Goal: Task Accomplishment & Management: Use online tool/utility

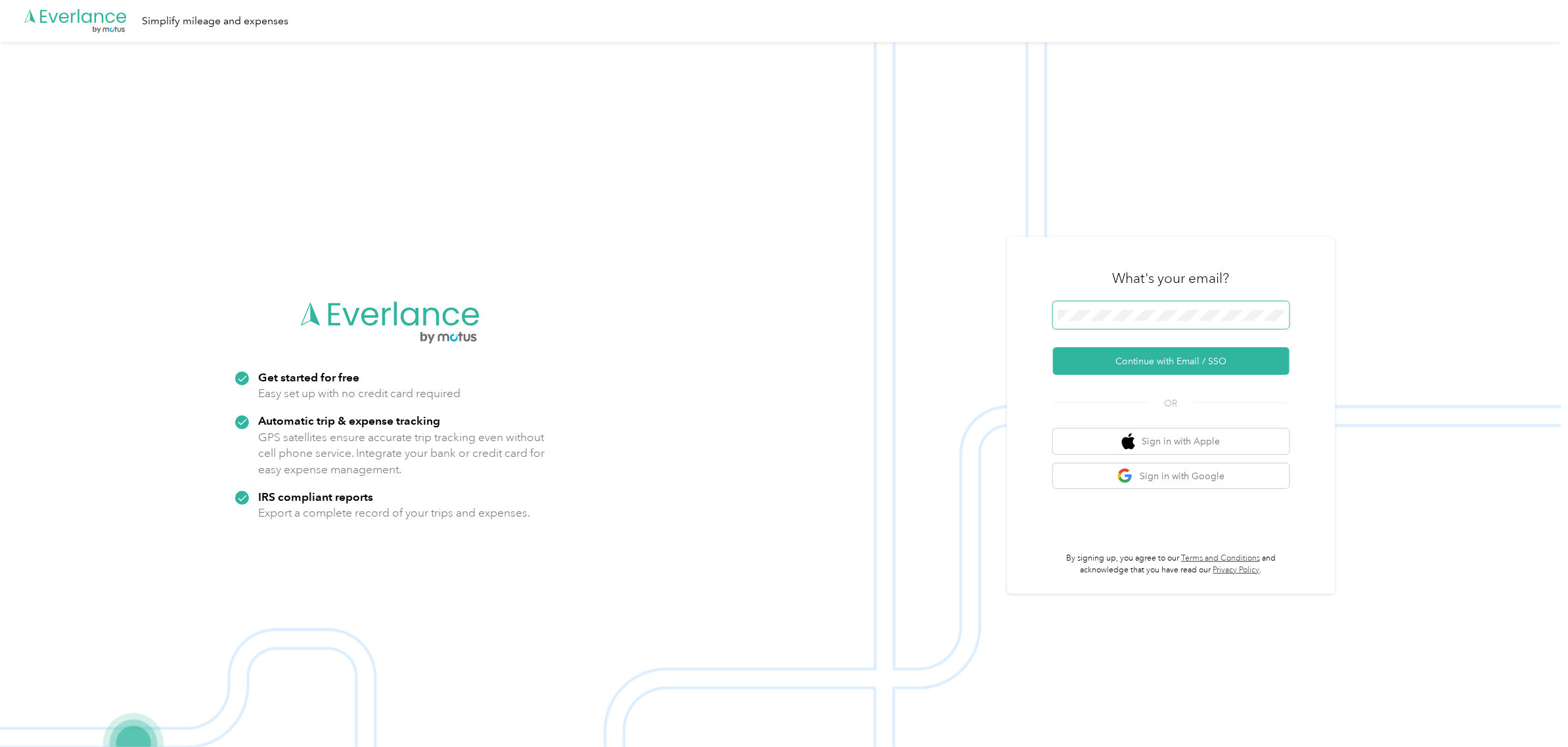
click at [1181, 304] on span at bounding box center [1171, 315] width 237 height 28
click at [1179, 363] on button "Continue with Email / SSO" at bounding box center [1171, 361] width 237 height 28
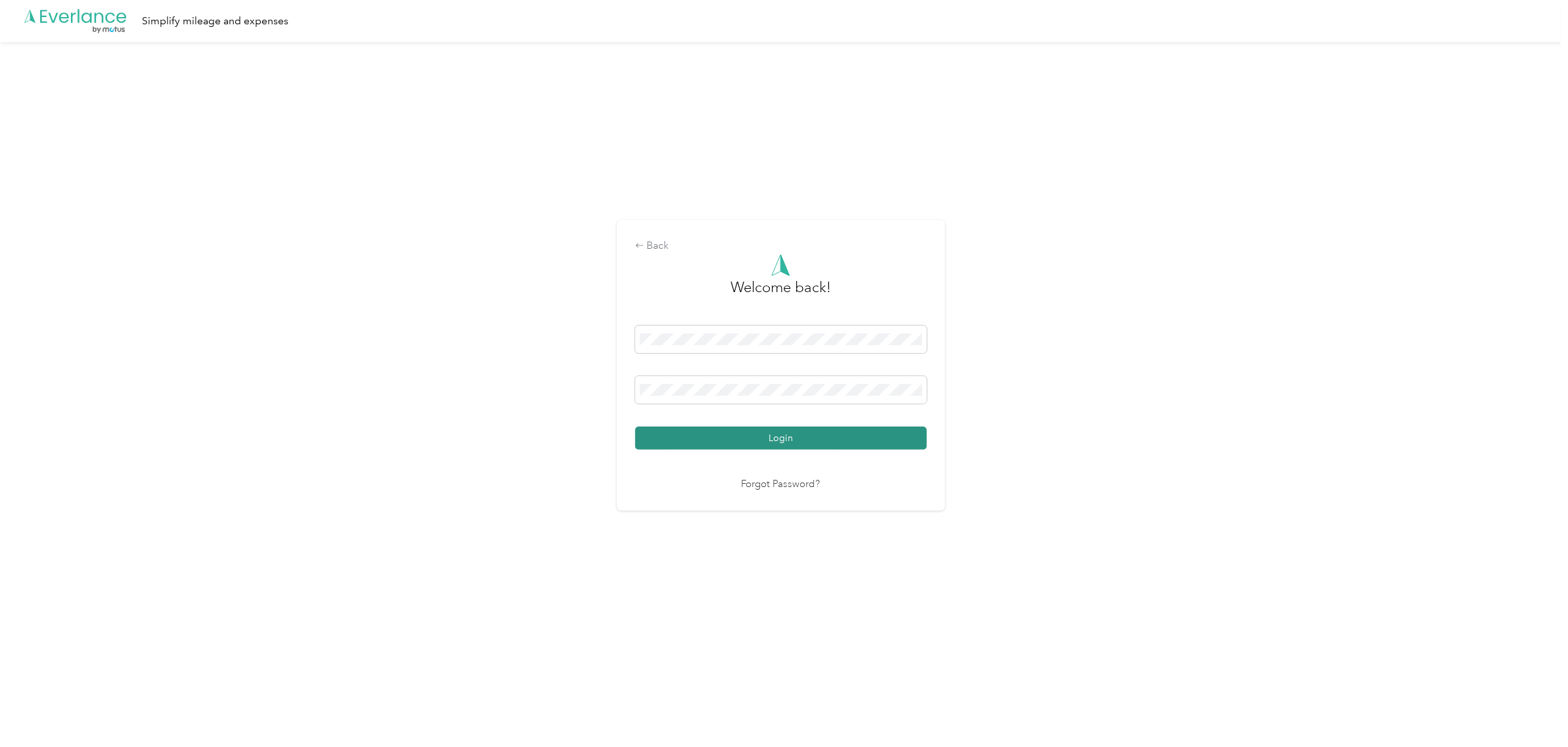
click at [802, 440] on button "Login" at bounding box center [780, 438] width 291 height 23
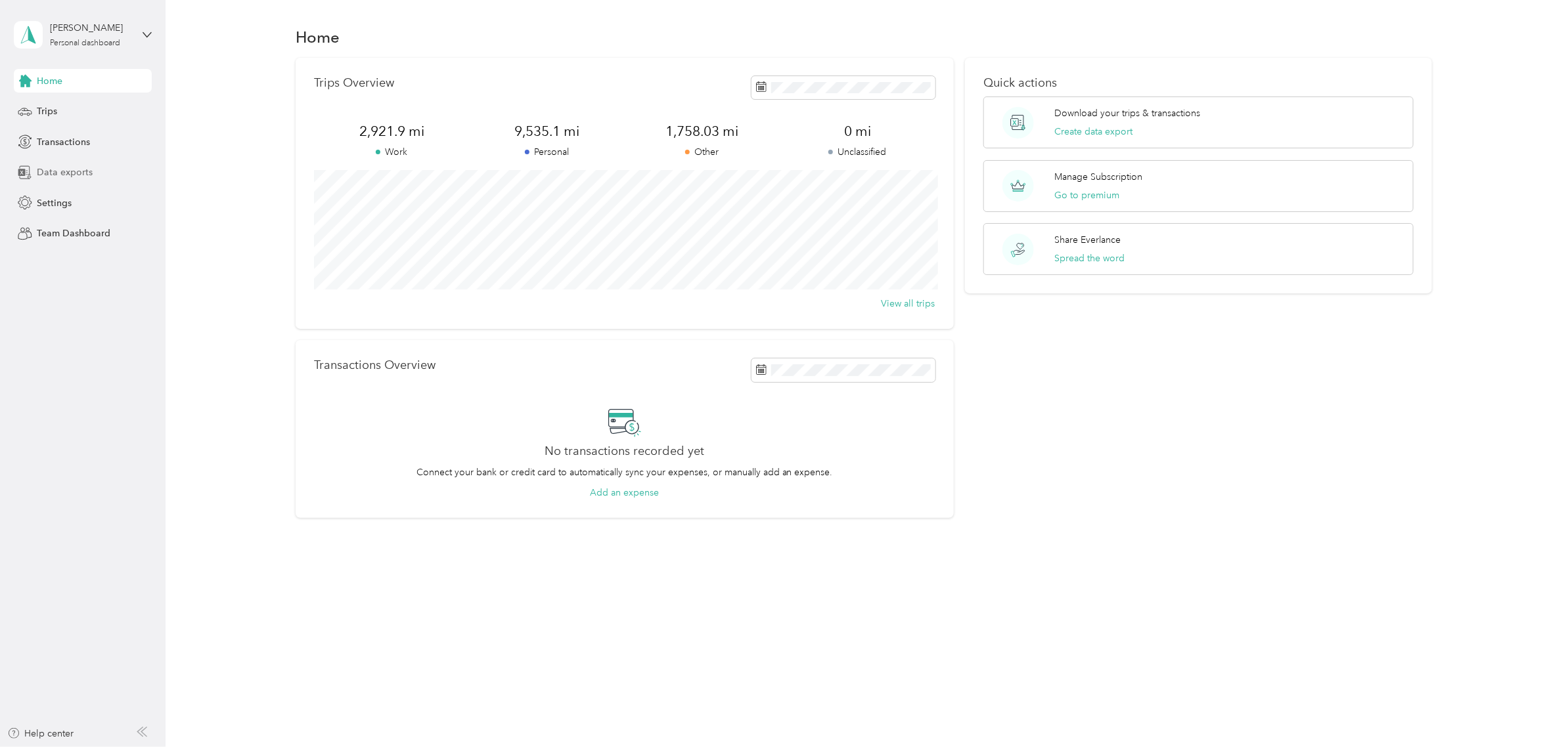
click at [80, 173] on span "Data exports" at bounding box center [65, 172] width 55 height 14
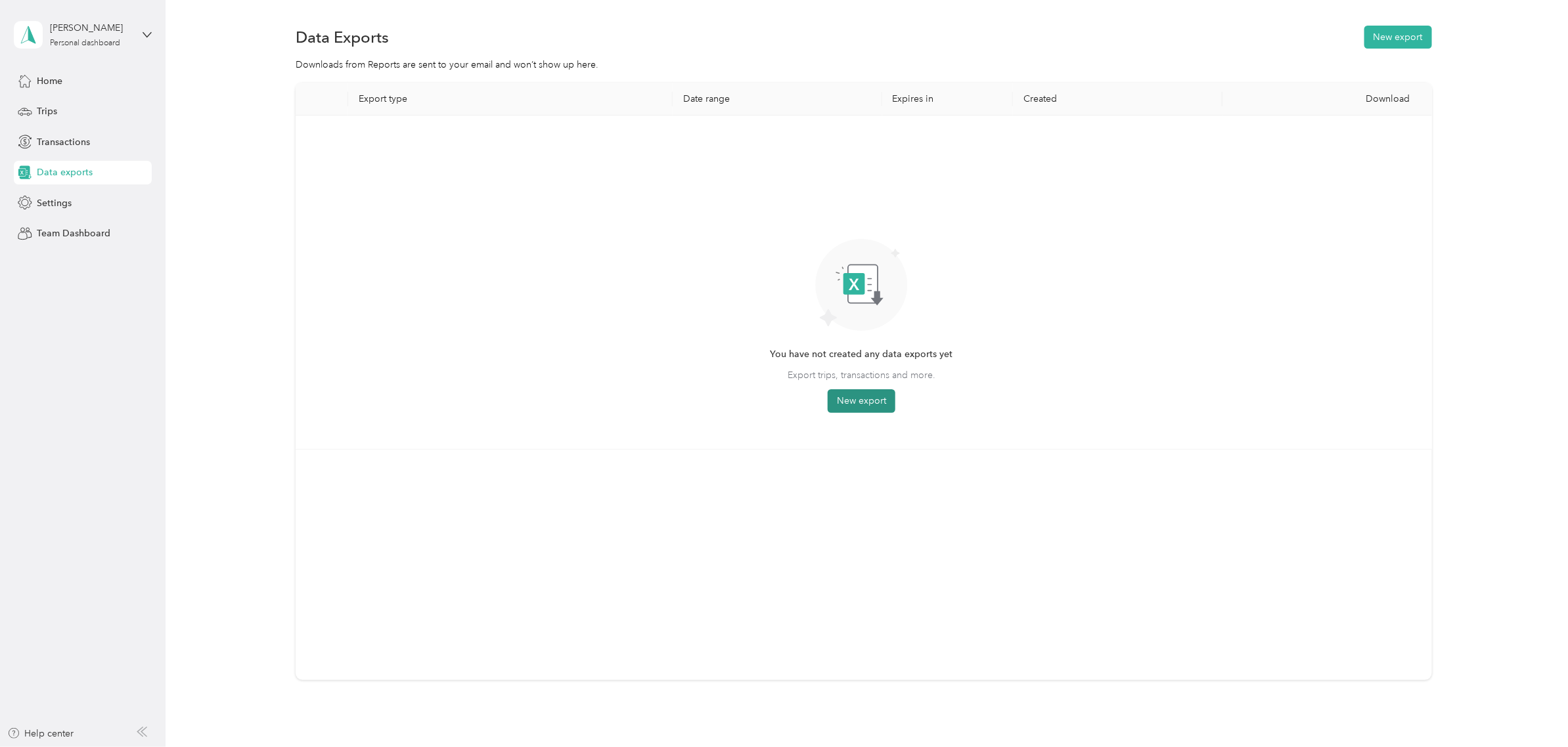
click at [867, 406] on button "New export" at bounding box center [861, 401] width 67 height 24
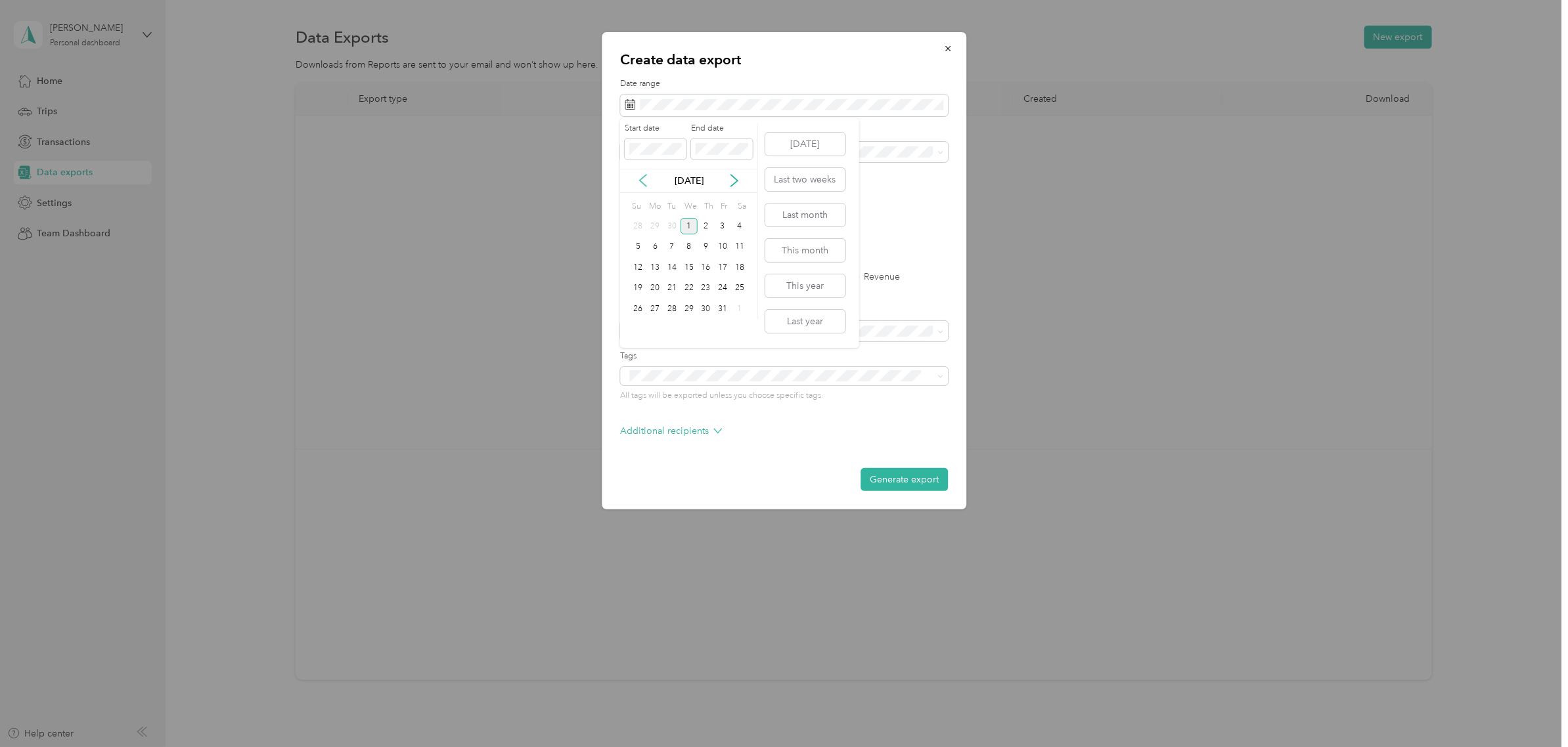
click at [638, 182] on icon at bounding box center [643, 180] width 13 height 13
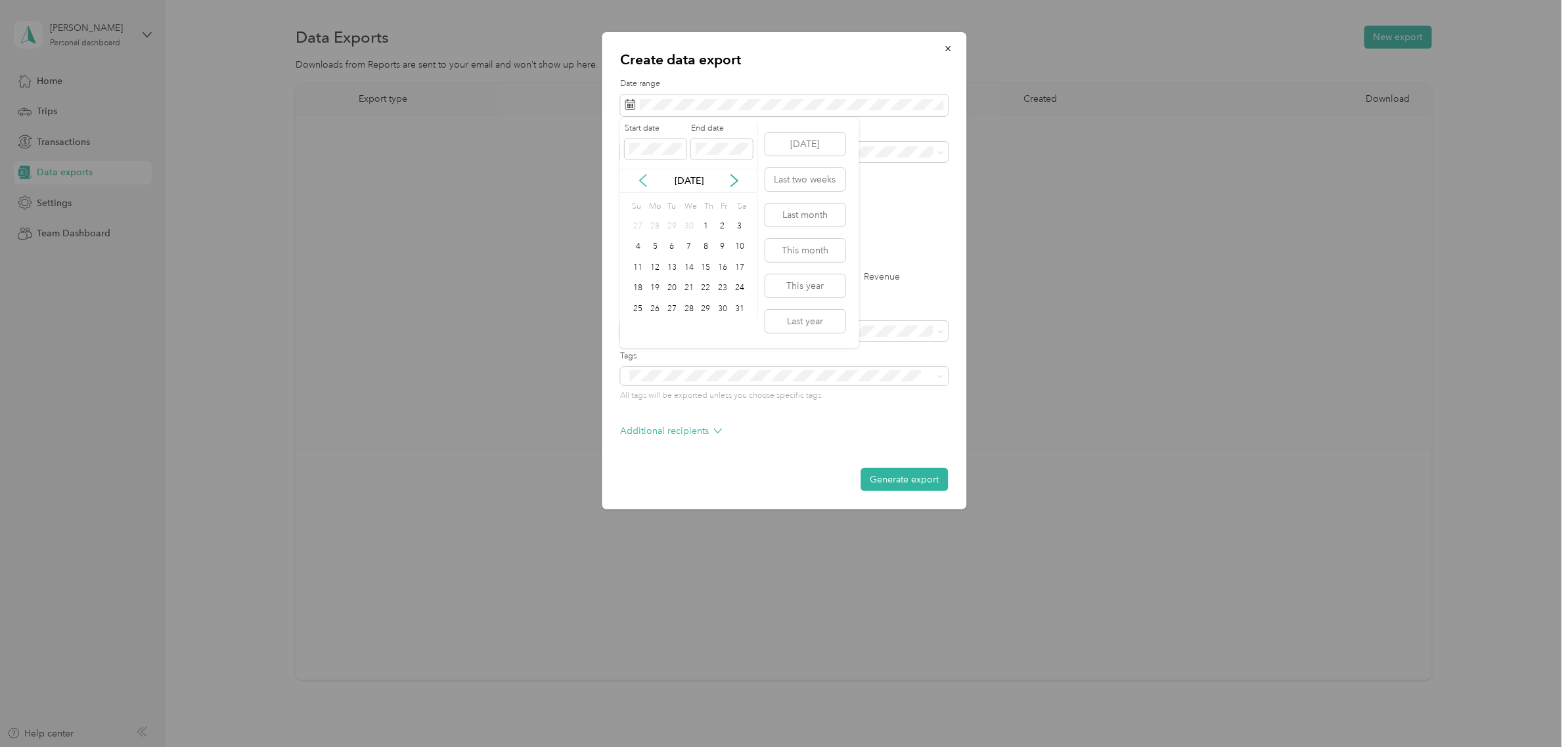
click at [638, 182] on icon at bounding box center [643, 180] width 13 height 13
click at [690, 233] on div "1" at bounding box center [689, 227] width 17 height 17
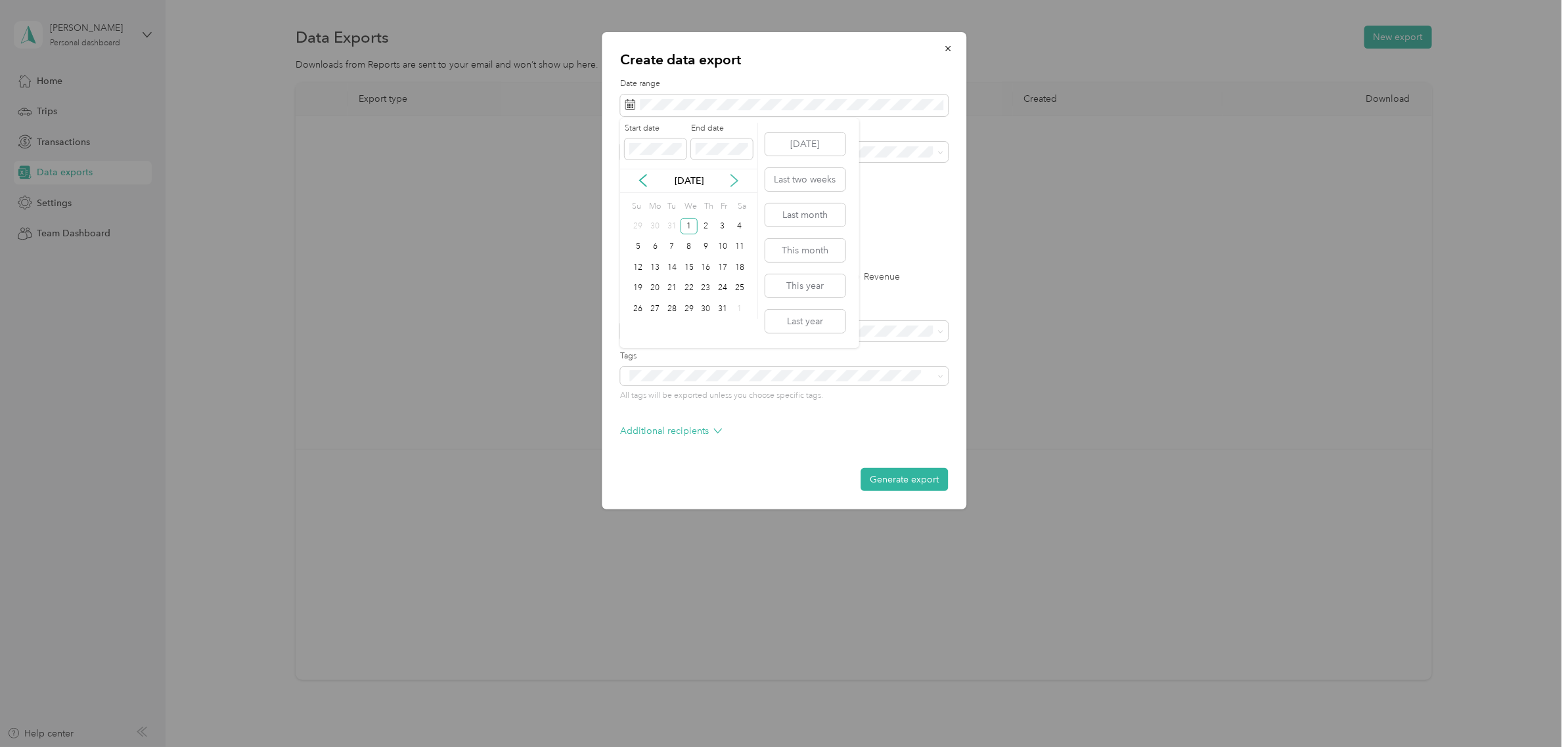
click at [736, 180] on icon at bounding box center [734, 180] width 13 height 13
click at [736, 181] on icon at bounding box center [734, 180] width 13 height 13
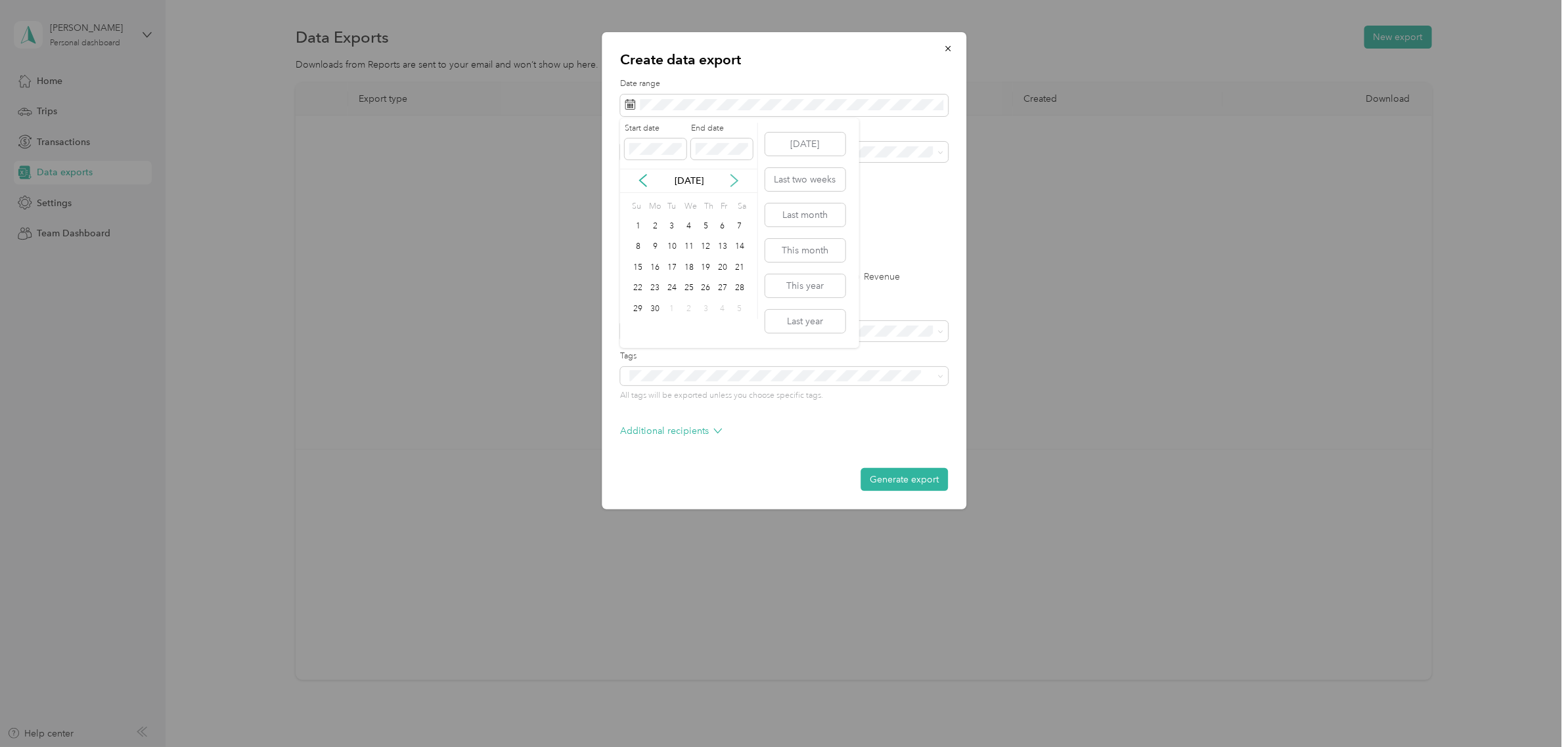
click at [736, 181] on icon at bounding box center [734, 180] width 13 height 13
click at [674, 306] on div "30" at bounding box center [672, 309] width 17 height 17
click at [645, 199] on span "Work" at bounding box center [641, 199] width 22 height 11
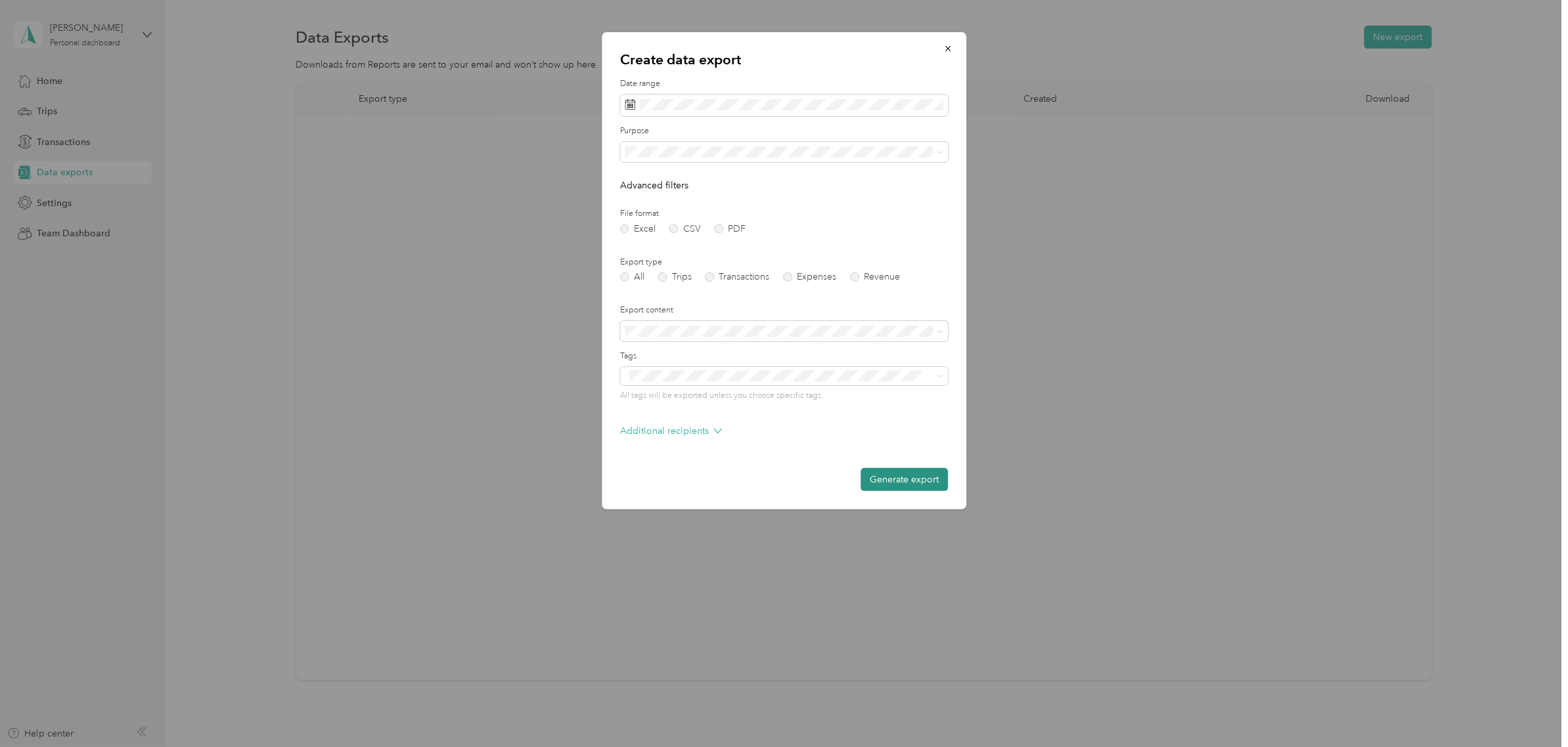
click at [888, 478] on button "Generate export" at bounding box center [904, 480] width 87 height 23
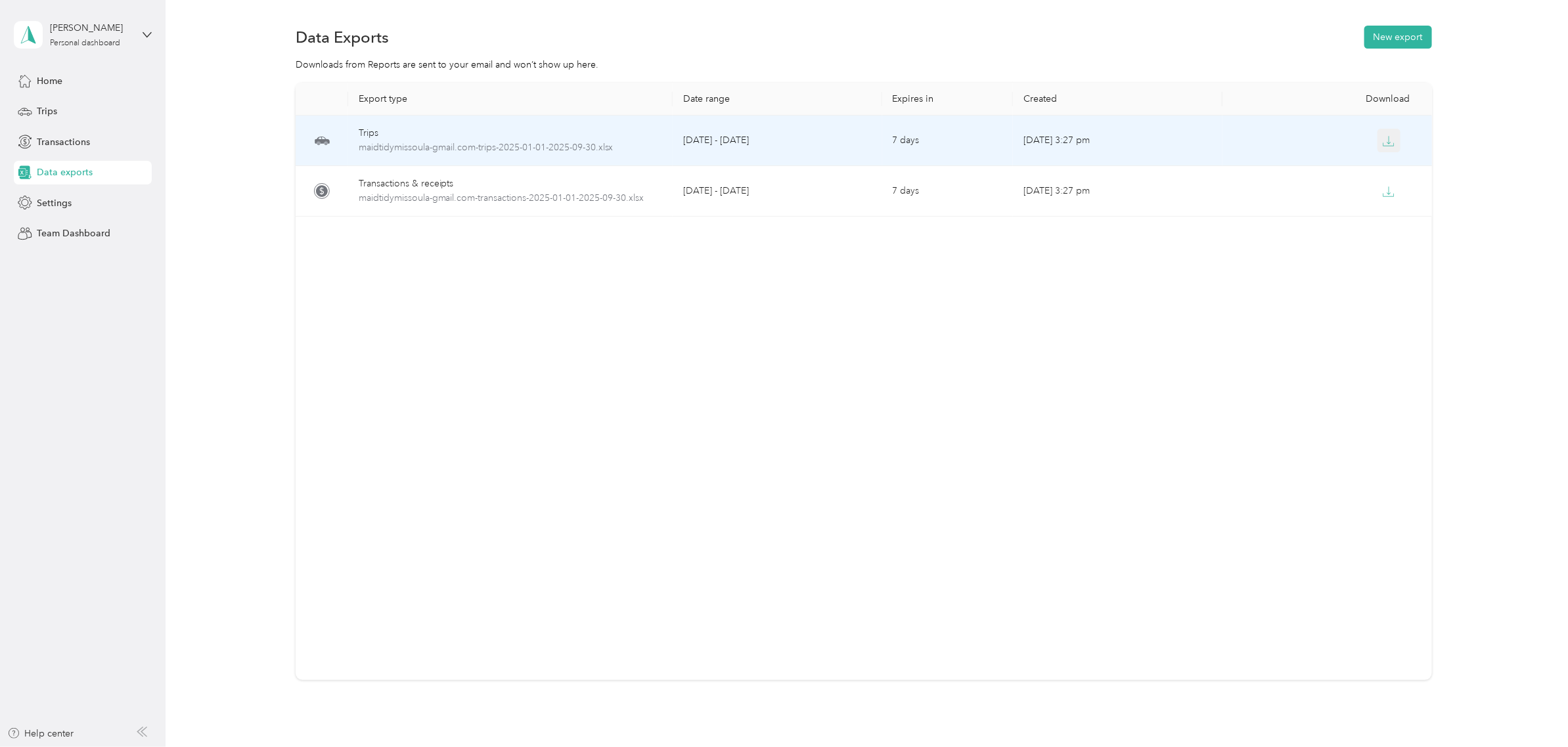
click at [1386, 144] on icon "button" at bounding box center [1389, 141] width 12 height 12
